Goal: Check status: Check status

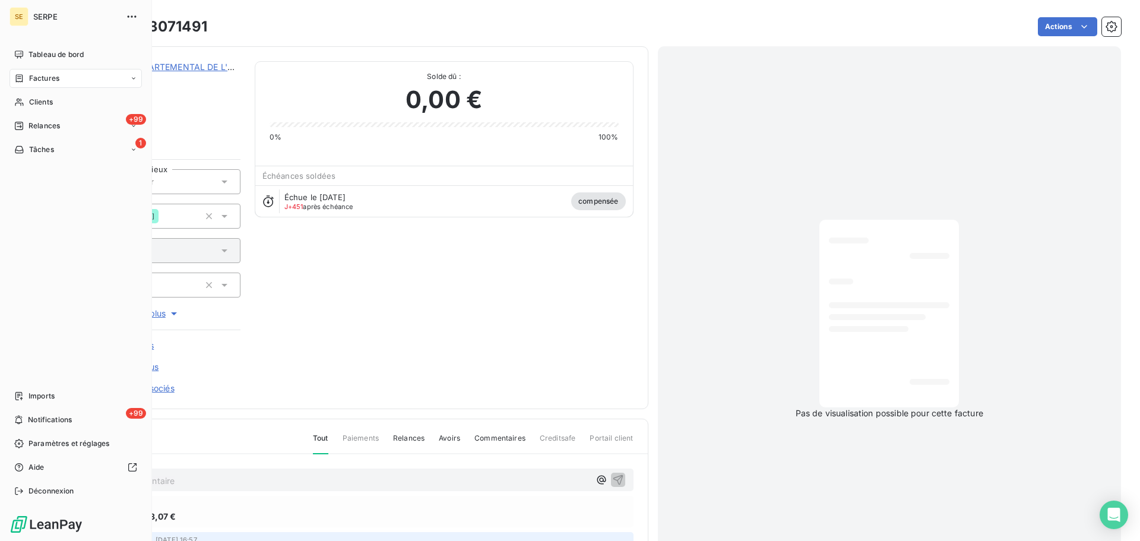
click at [26, 75] on div "Factures" at bounding box center [36, 78] width 45 height 11
click at [83, 102] on div "Factures" at bounding box center [83, 102] width 118 height 19
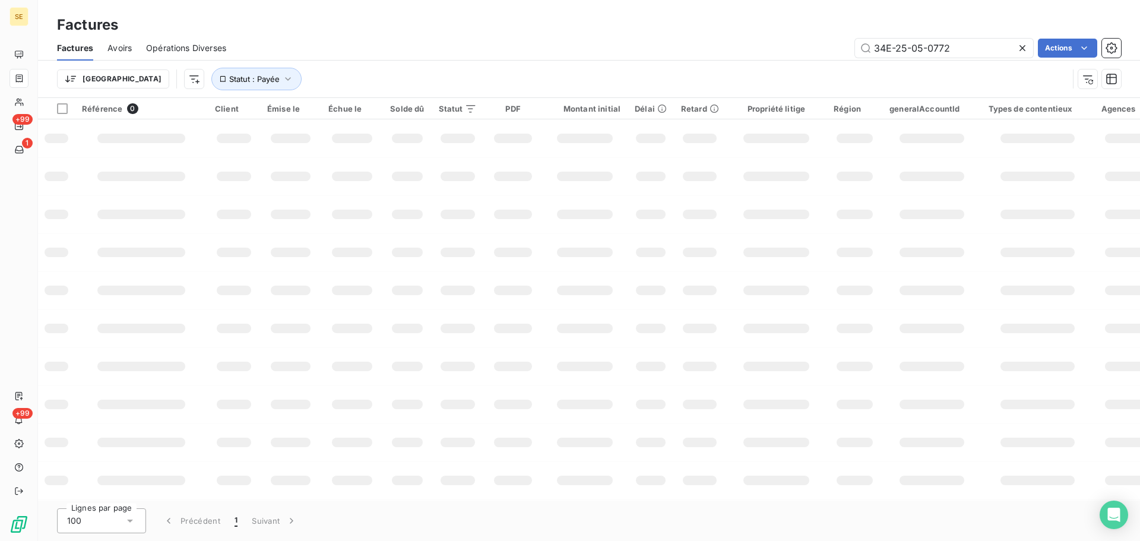
type input "34E-25-05-0772"
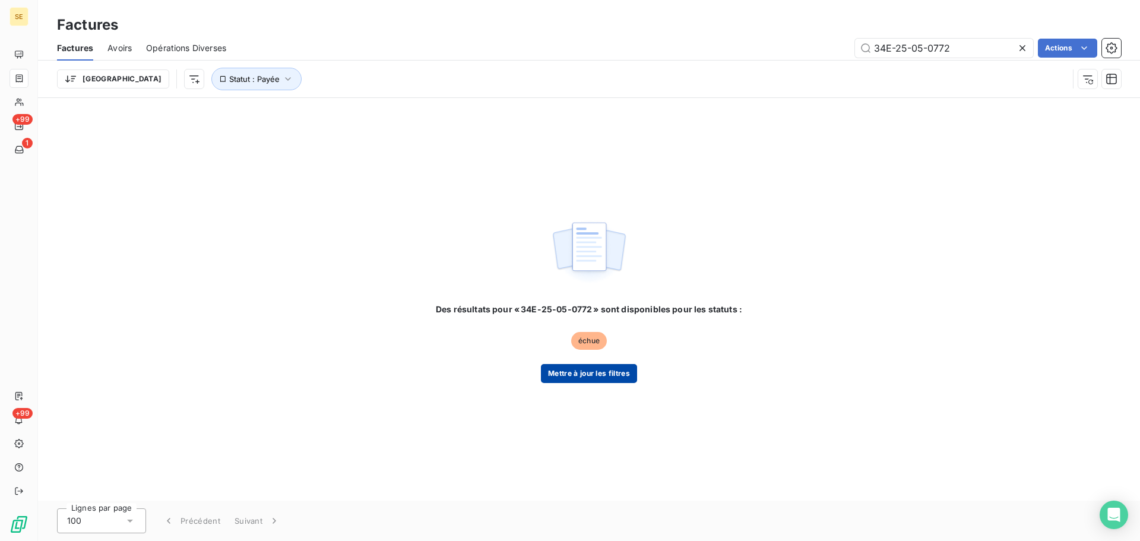
click at [599, 373] on button "Mettre à jour les filtres" at bounding box center [589, 373] width 96 height 19
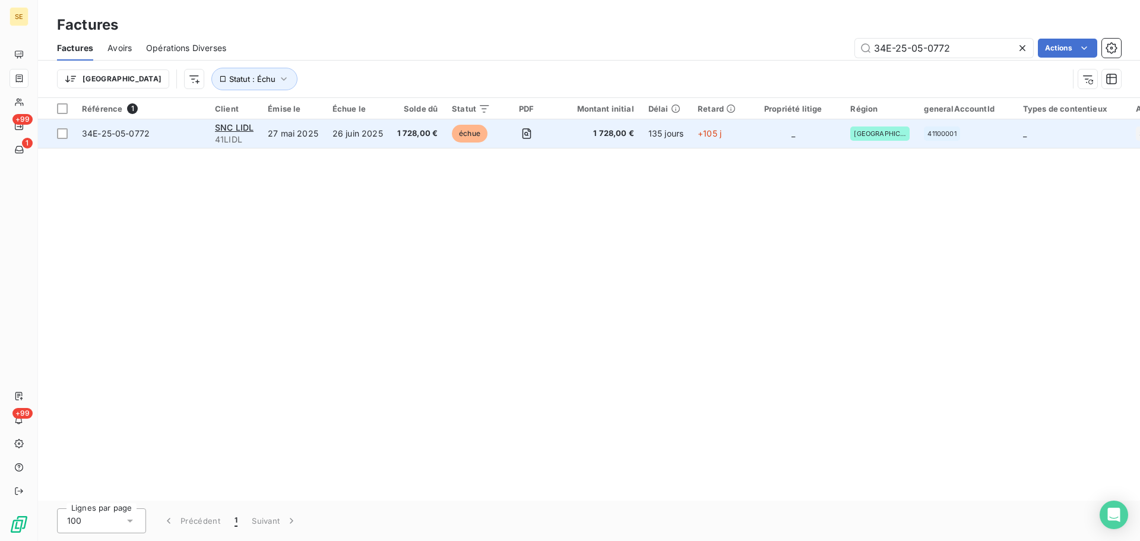
click at [133, 132] on span "34E-25-05-0772" at bounding box center [116, 133] width 68 height 10
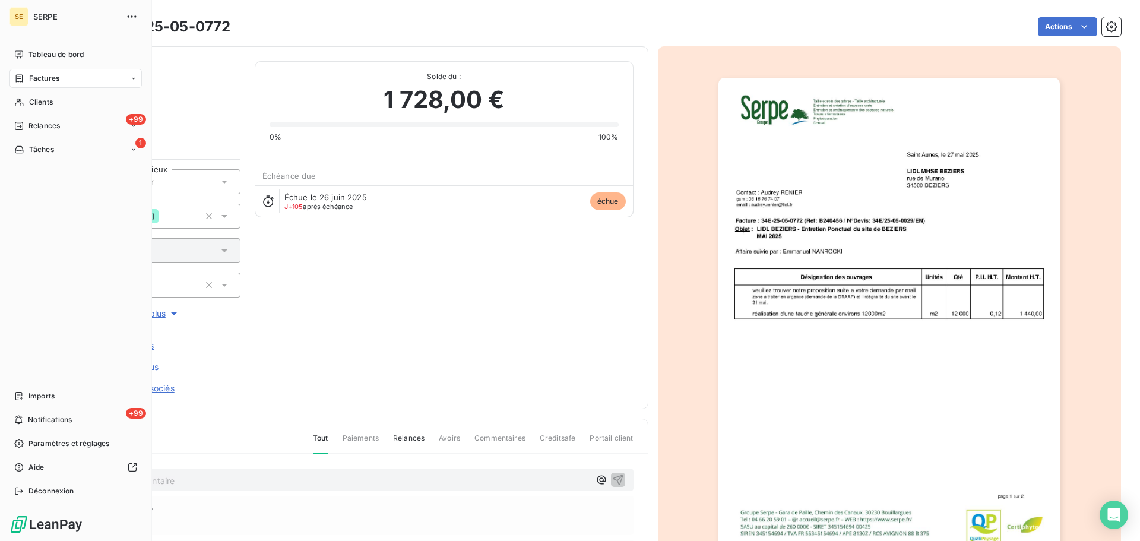
click at [42, 82] on span "Factures" at bounding box center [44, 78] width 30 height 11
click at [46, 103] on span "Factures" at bounding box center [44, 102] width 30 height 11
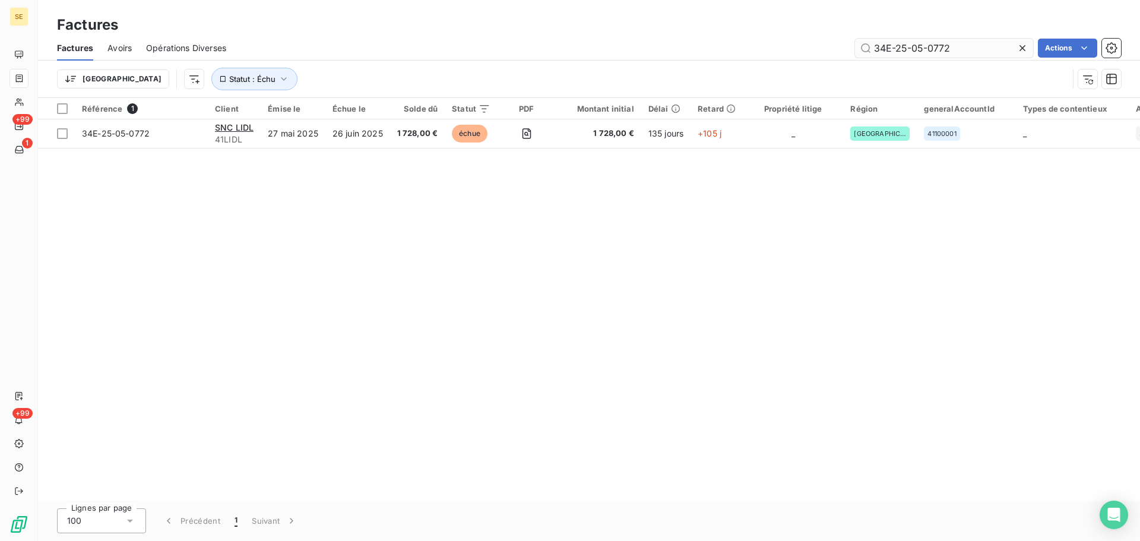
click at [981, 48] on input "34E-25-05-0772" at bounding box center [944, 48] width 178 height 19
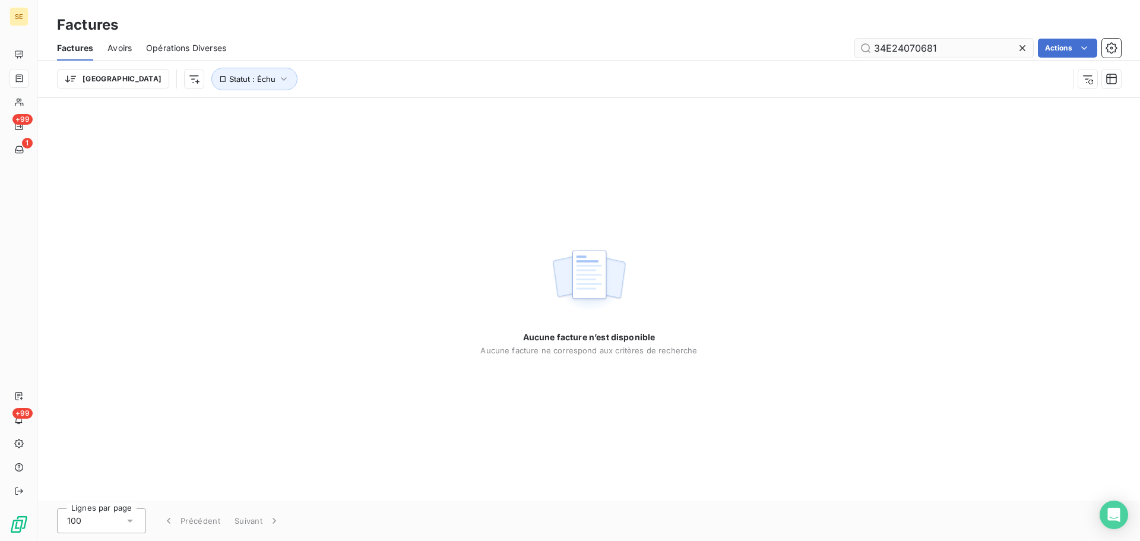
type input "34E24070681"
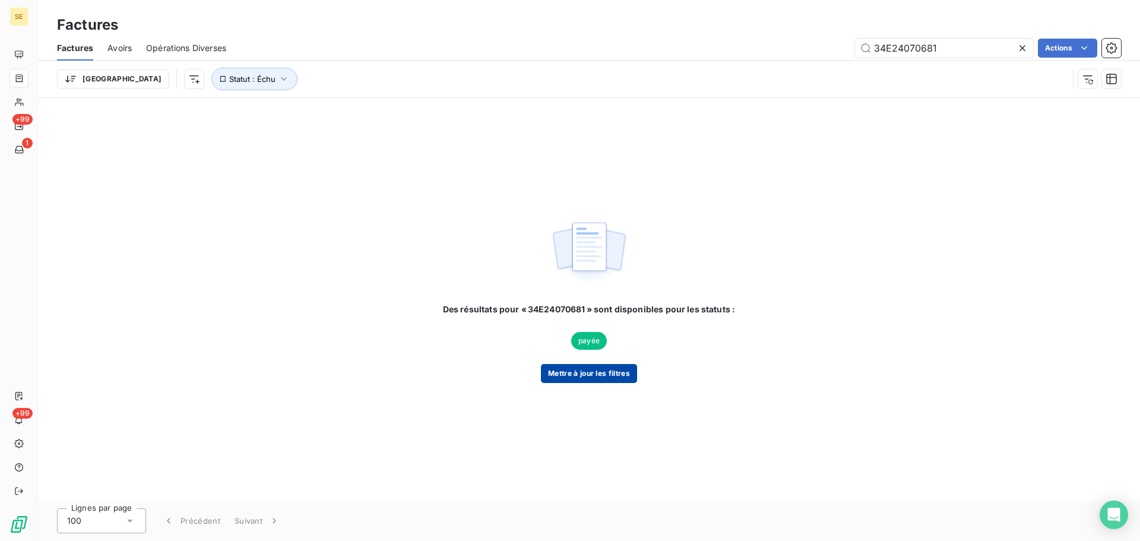
click at [616, 375] on button "Mettre à jour les filtres" at bounding box center [589, 373] width 96 height 19
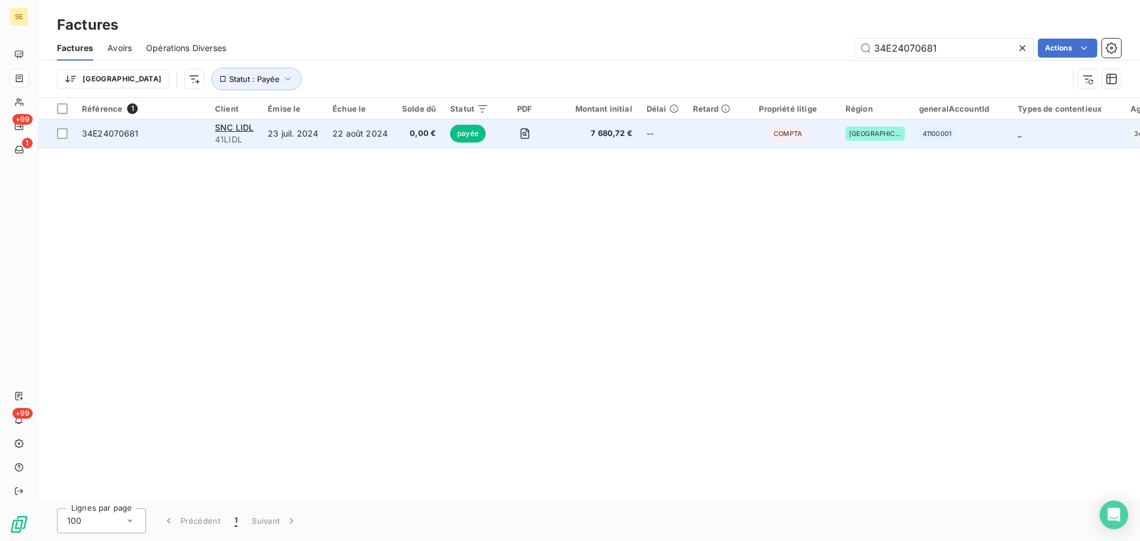
click at [100, 134] on span "34E24070681" at bounding box center [110, 133] width 57 height 10
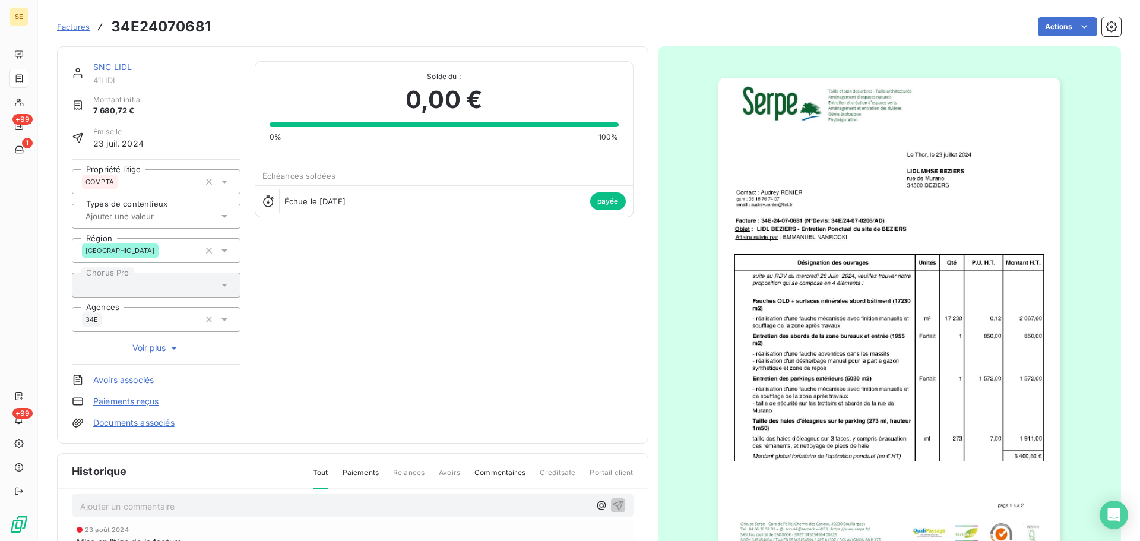
click at [873, 189] on img "button" at bounding box center [889, 319] width 341 height 483
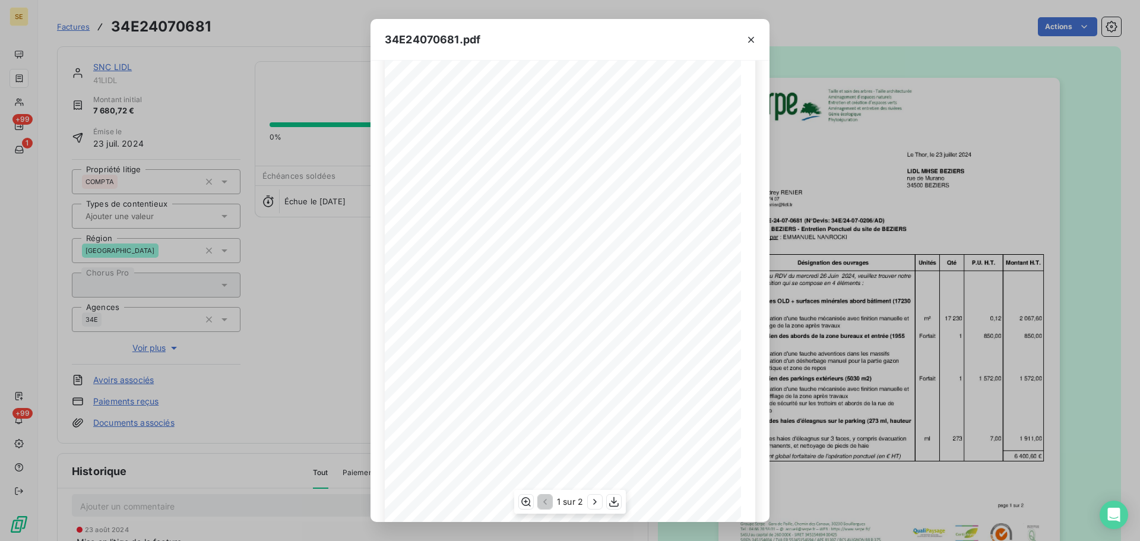
scroll to position [71, 0]
click at [593, 502] on icon "button" at bounding box center [595, 502] width 12 height 12
click at [750, 40] on icon "button" at bounding box center [751, 40] width 12 height 12
